Goal: Transaction & Acquisition: Book appointment/travel/reservation

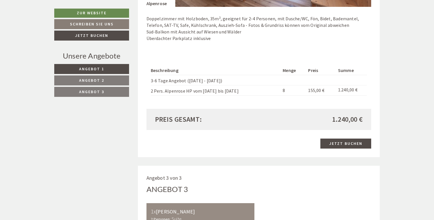
scroll to position [846, 0]
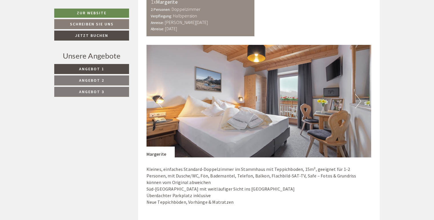
scroll to position [571, 0]
